Goal: Task Accomplishment & Management: Manage account settings

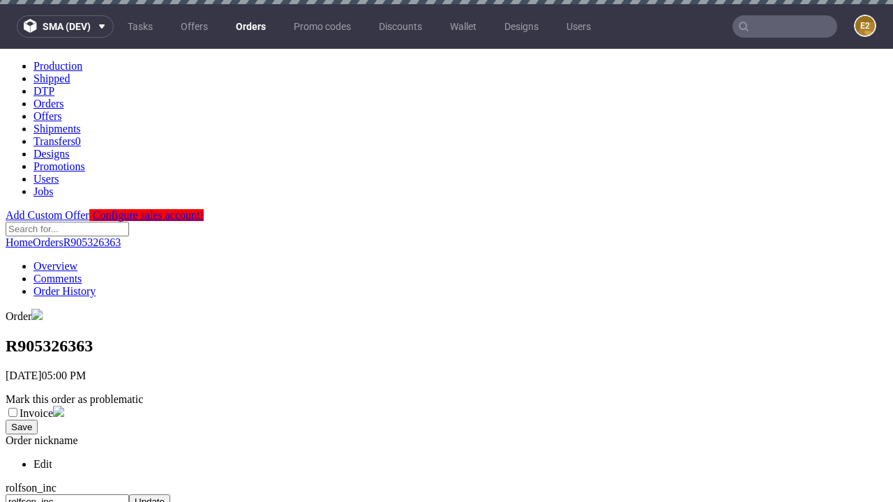
scroll to position [619, 0]
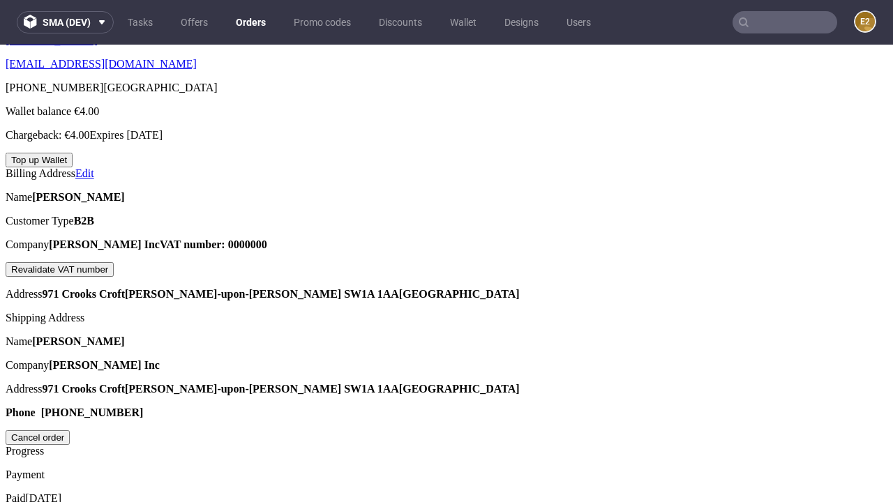
scroll to position [354, 0]
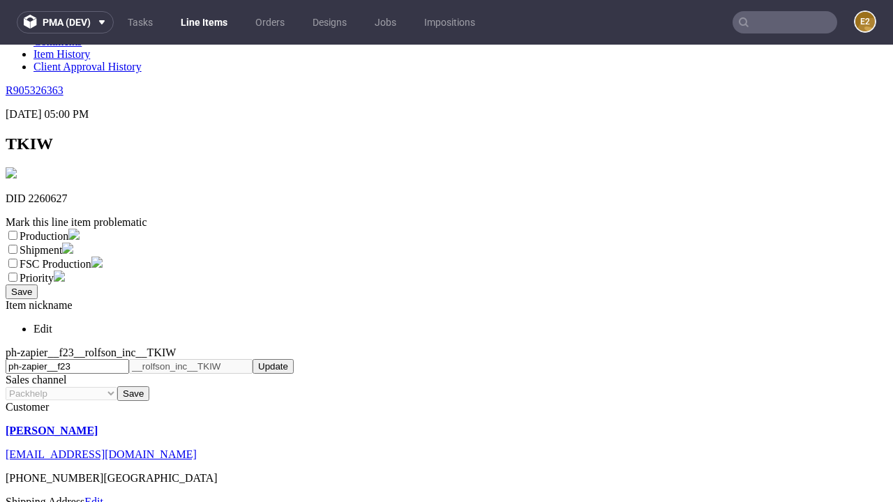
scroll to position [245, 0]
select select "dtp_ca_needed"
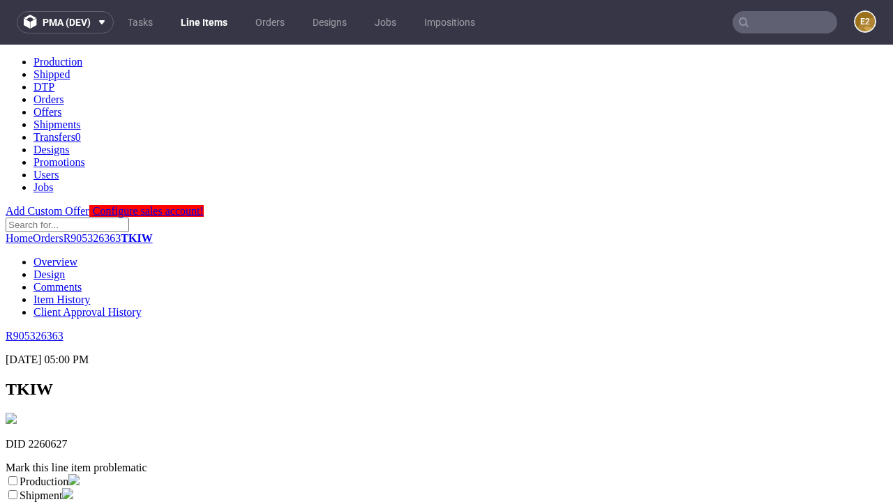
scroll to position [0, 0]
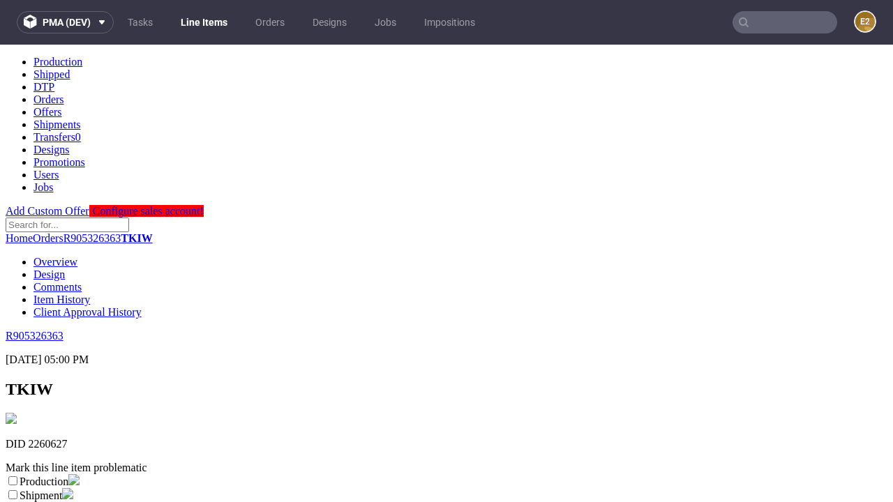
checkbox input "true"
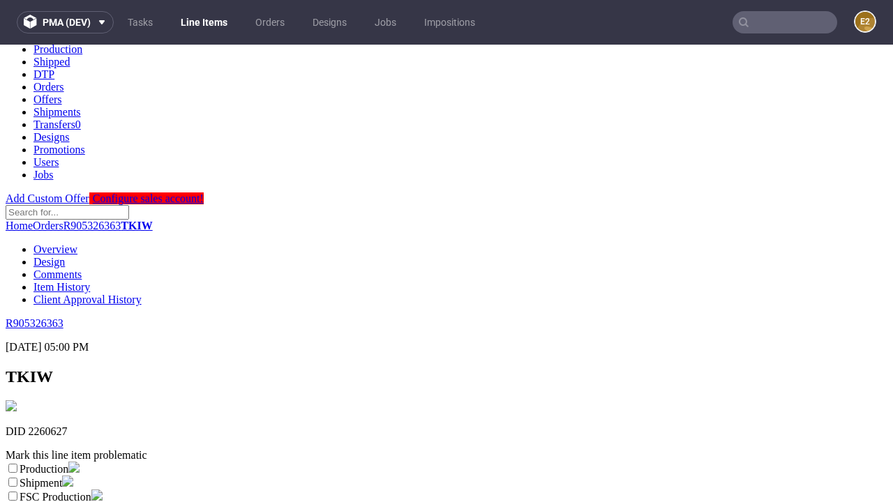
type textarea "test"
